Goal: Transaction & Acquisition: Purchase product/service

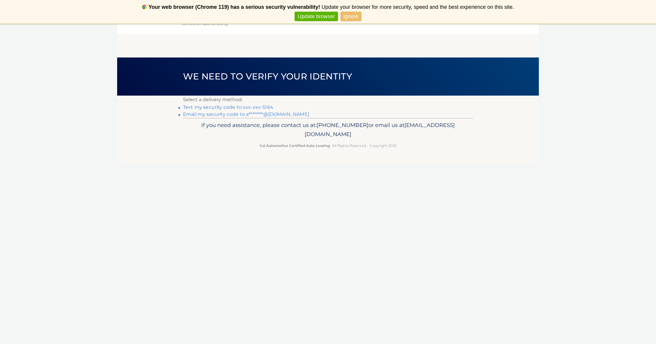
scroll to position [0, 0]
click at [262, 107] on link "Text my security code to xxx-xxx-5164" at bounding box center [228, 107] width 90 height 6
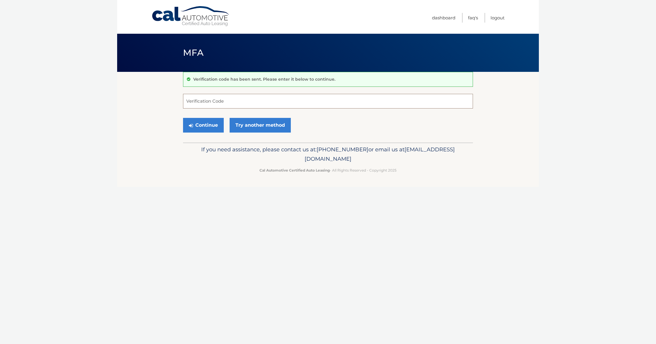
click at [206, 101] on input "Verification Code" at bounding box center [328, 101] width 290 height 15
type input "527621"
click at [208, 124] on button "Continue" at bounding box center [203, 125] width 41 height 15
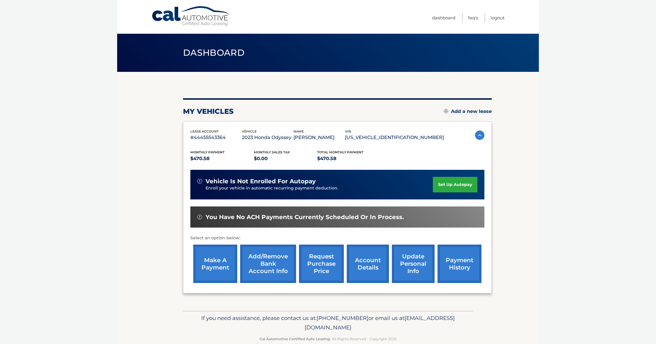
click at [216, 268] on link "make a payment" at bounding box center [215, 263] width 44 height 38
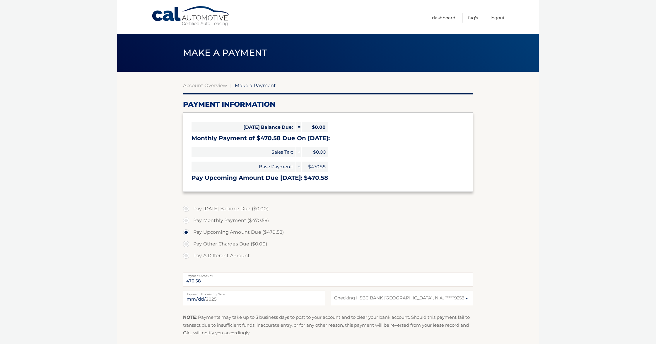
select select "NTIzZDliMDctYTQyMi00ZmM0LWI2MWEtMzI0YWU5ZDE4ZWNi"
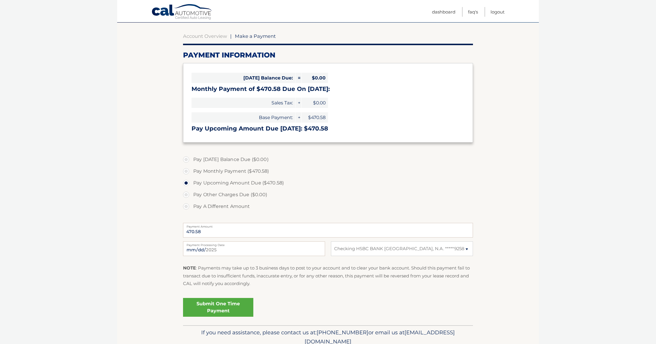
scroll to position [75, 0]
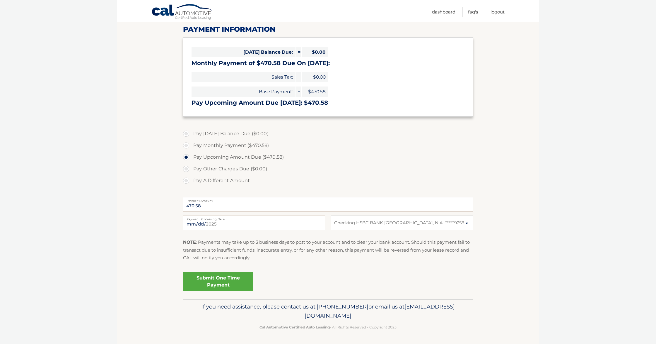
click at [224, 283] on link "Submit One Time Payment" at bounding box center [218, 281] width 70 height 19
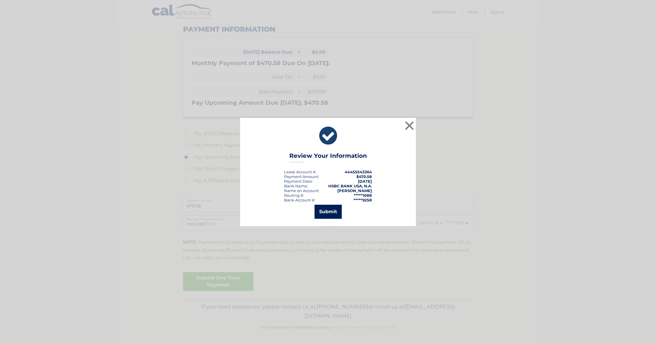
click at [328, 212] on button "Submit" at bounding box center [328, 211] width 27 height 14
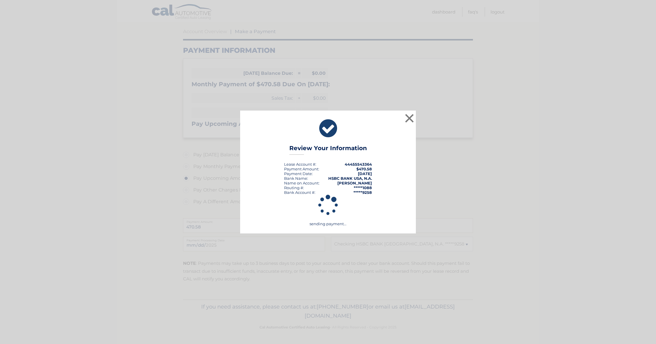
scroll to position [54, 0]
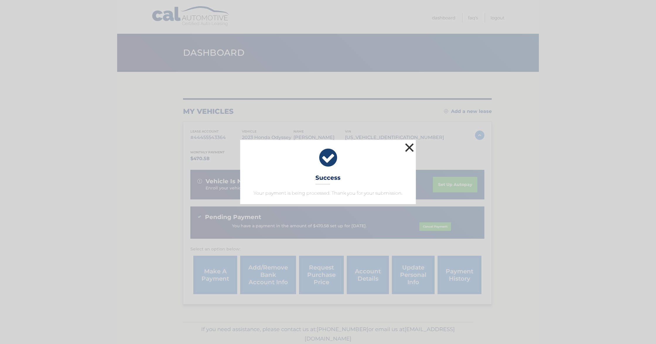
click at [409, 146] on button "×" at bounding box center [410, 147] width 12 height 12
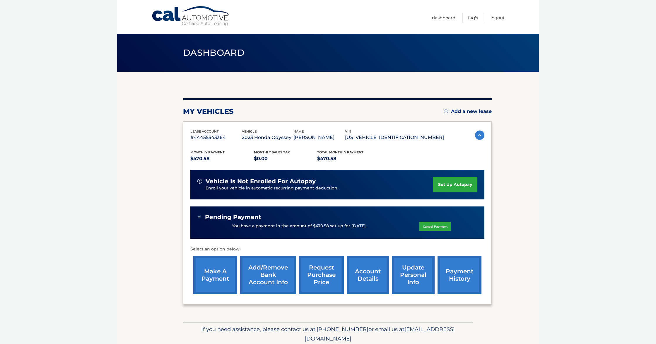
click at [458, 277] on link "payment history" at bounding box center [460, 274] width 44 height 38
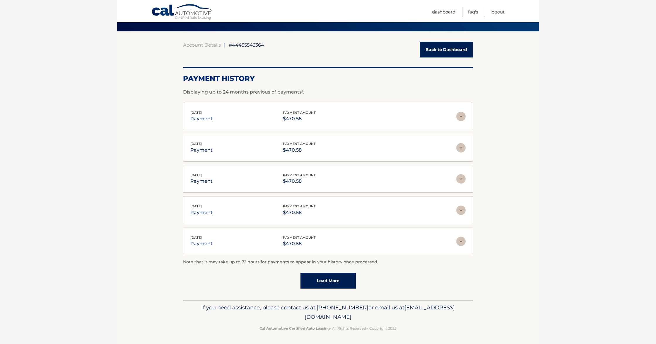
scroll to position [40, 0]
click at [493, 10] on link "Logout" at bounding box center [498, 12] width 14 height 10
